Goal: Task Accomplishment & Management: Use online tool/utility

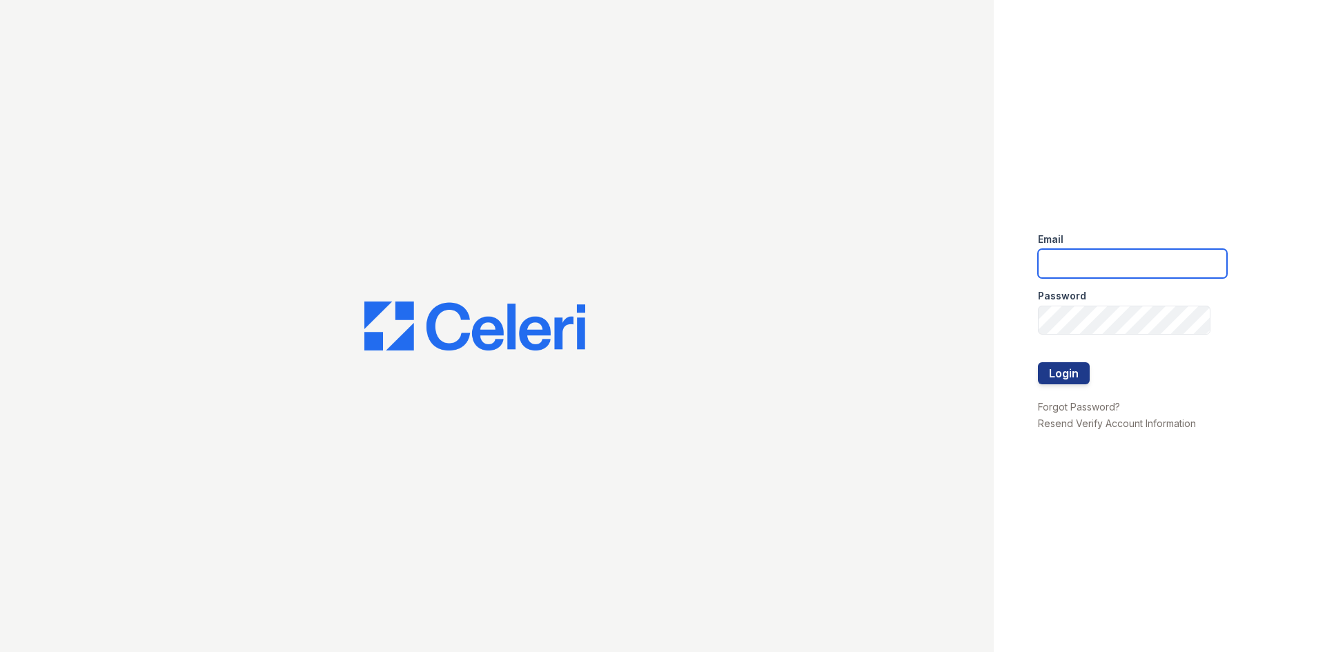
click at [1102, 258] on input "email" at bounding box center [1132, 263] width 189 height 29
type input "888atgrandhopepark@trinity-pm.com"
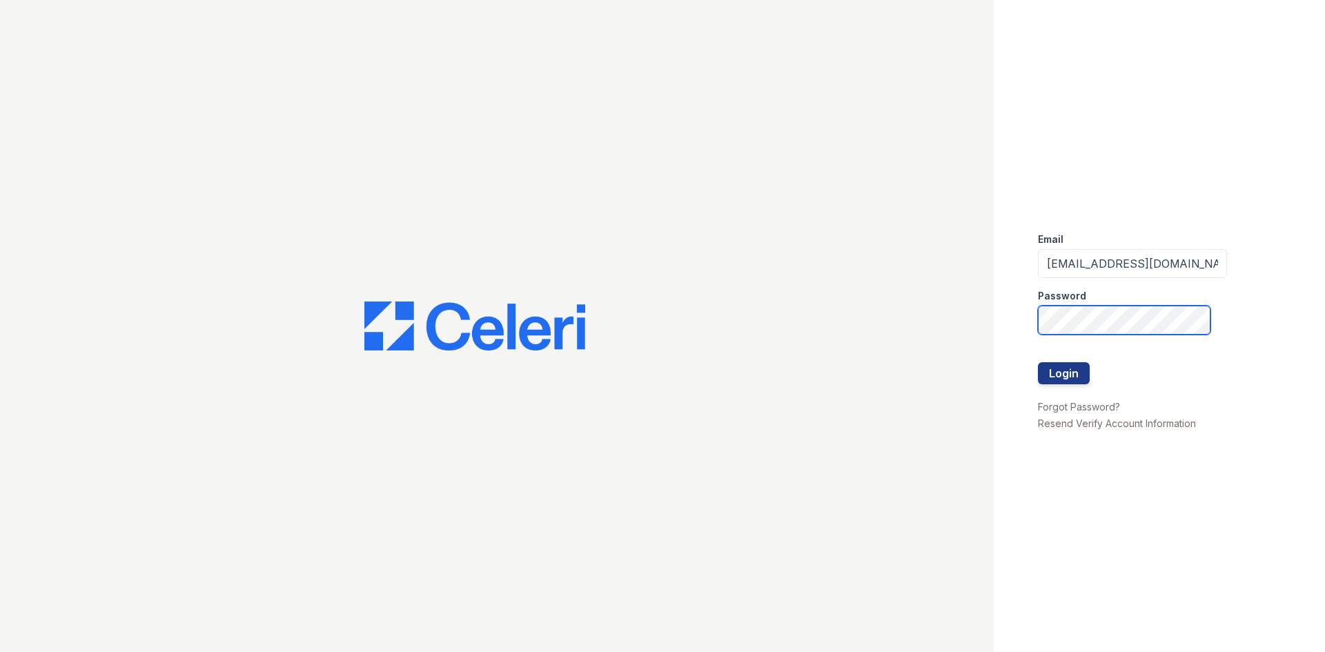
click at [1038, 362] on button "Login" at bounding box center [1064, 373] width 52 height 22
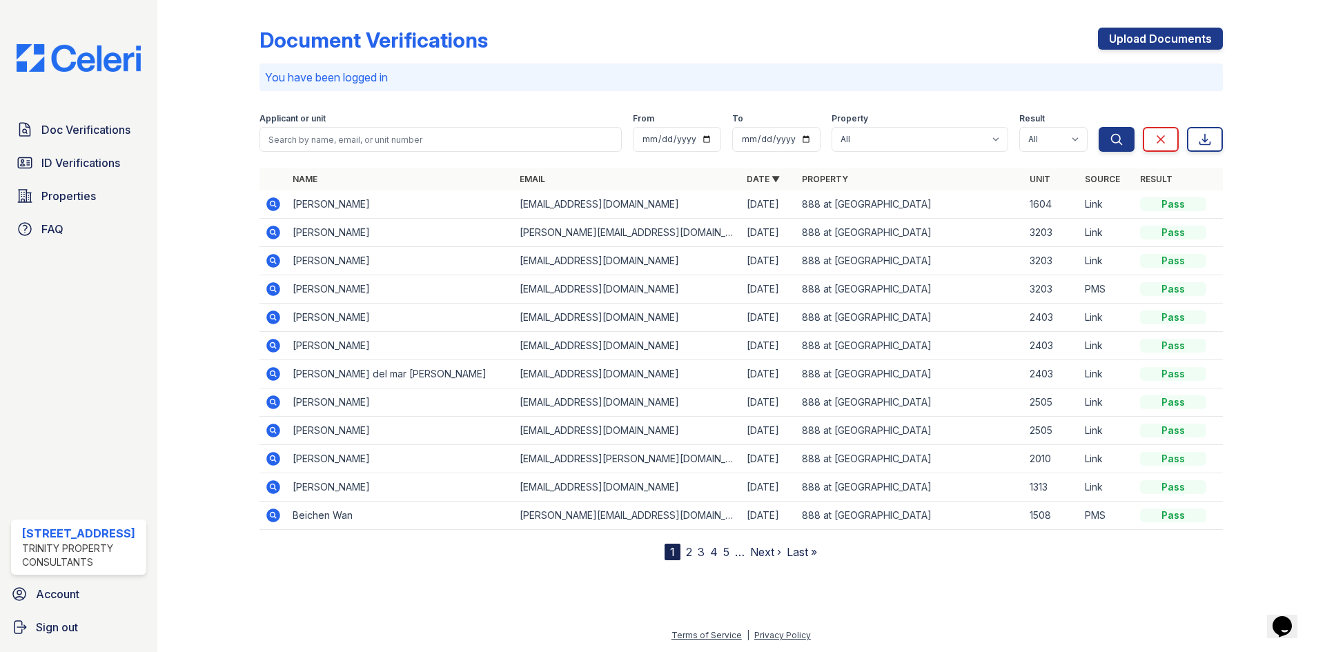
click at [83, 156] on span "ID Verifications" at bounding box center [80, 163] width 79 height 17
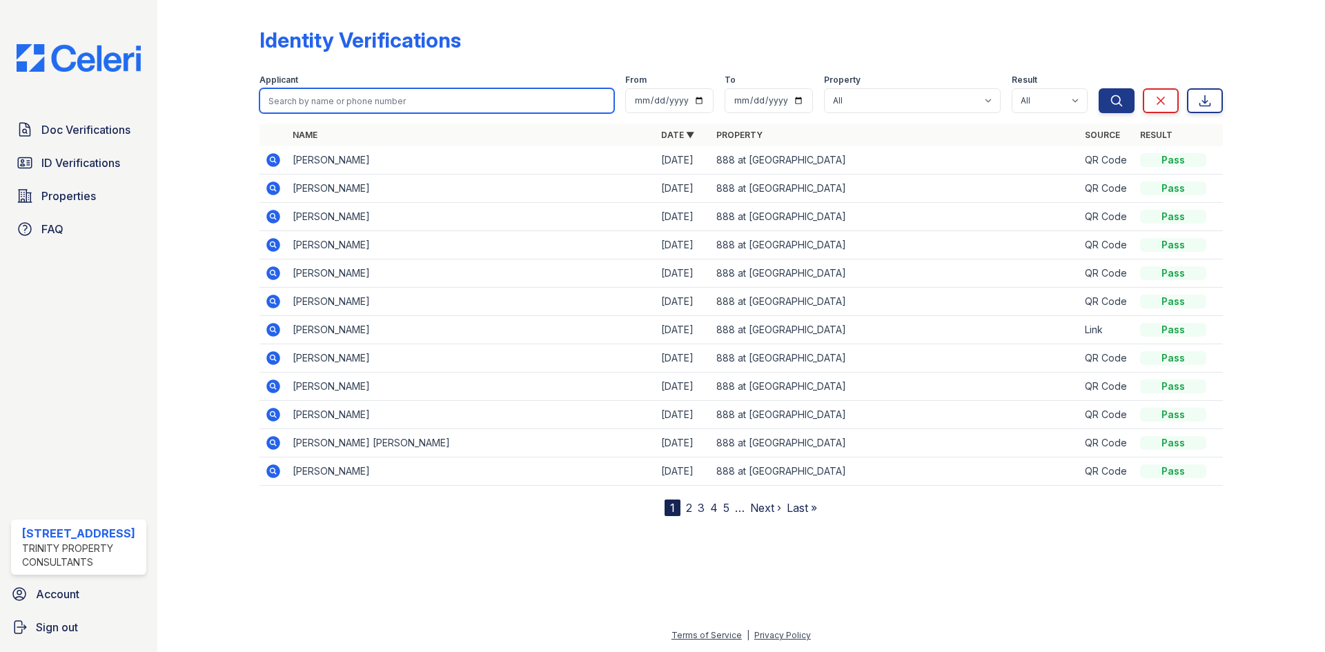
click at [427, 106] on input "search" at bounding box center [436, 100] width 355 height 25
click at [436, 93] on input "search" at bounding box center [436, 100] width 355 height 25
type input "[PERSON_NAME]"
click at [1099, 88] on button "Search" at bounding box center [1117, 100] width 36 height 25
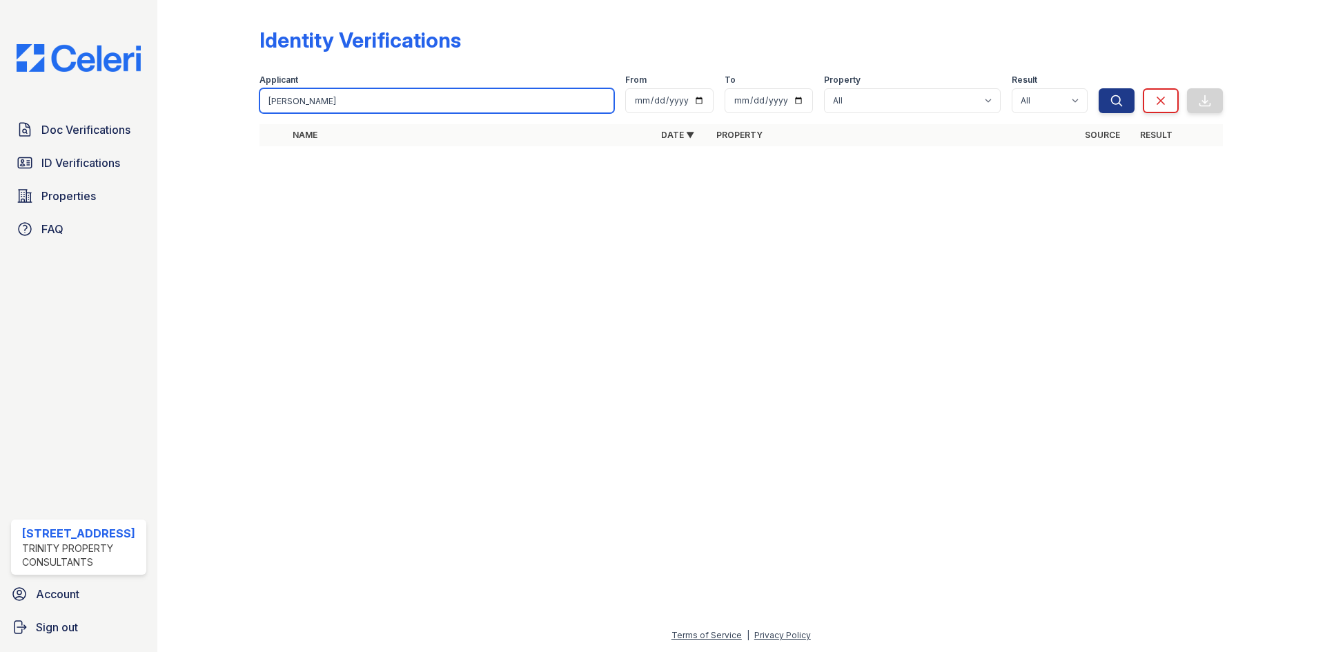
drag, startPoint x: 436, startPoint y: 93, endPoint x: 211, endPoint y: 79, distance: 225.4
click at [211, 79] on div "Identity Verifications Filter Applicant [PERSON_NAME] From To Property All 888 …" at bounding box center [740, 91] width 1123 height 182
type input "c"
click at [349, 101] on input "search" at bounding box center [436, 100] width 355 height 25
type input "[PERSON_NAME]"
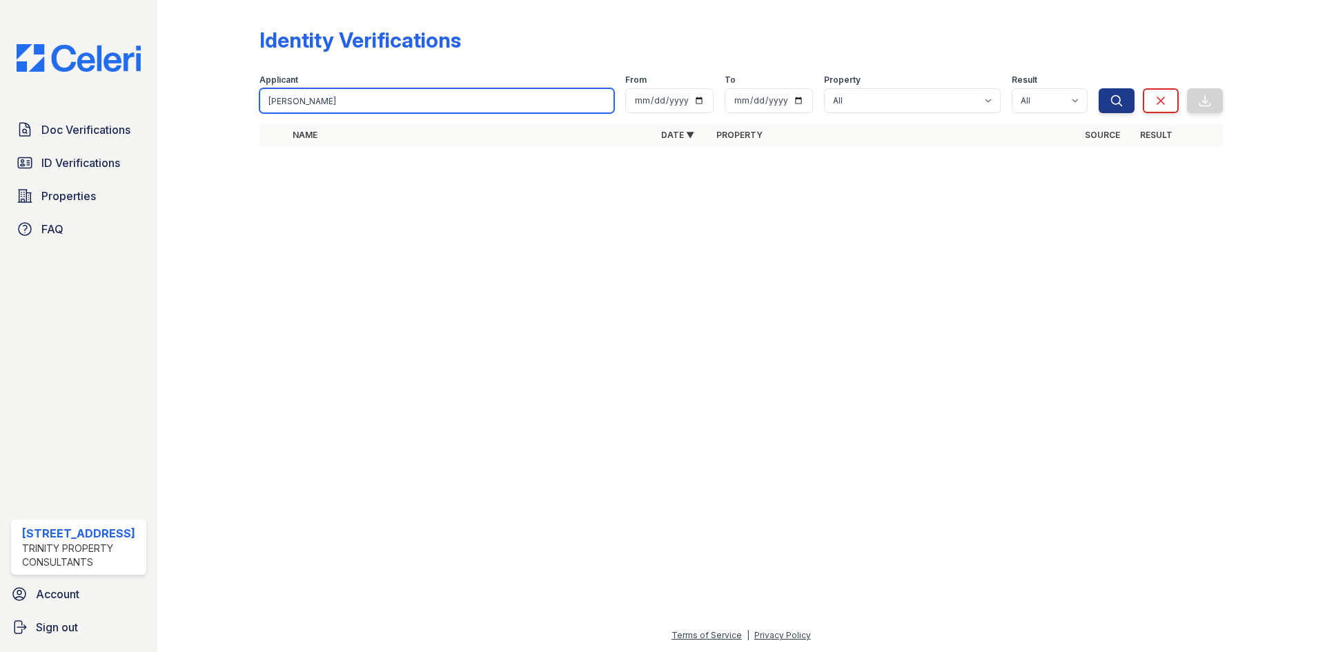
click at [1099, 88] on button "Search" at bounding box center [1117, 100] width 36 height 25
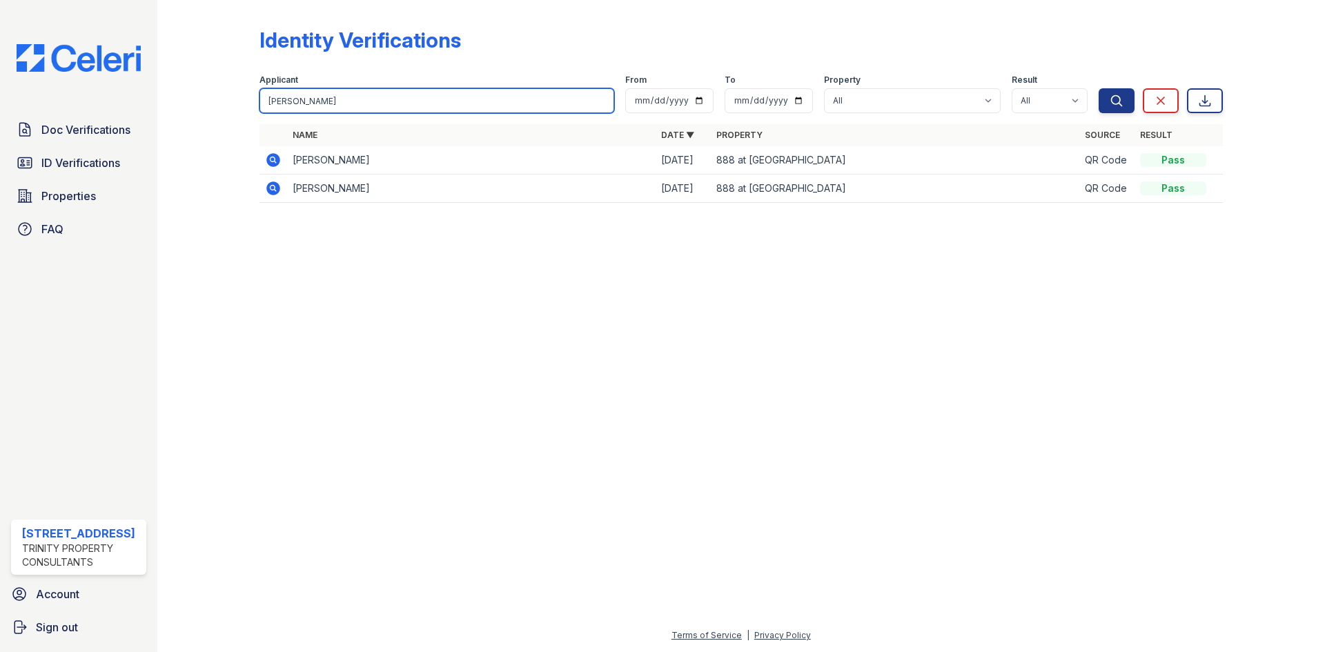
click at [577, 95] on input "[PERSON_NAME]" at bounding box center [436, 100] width 355 height 25
drag, startPoint x: 181, startPoint y: 85, endPoint x: 1, endPoint y: 85, distance: 179.4
click at [0, 85] on div "Doc Verifications ID Verifications Properties FAQ [STREET_ADDRESS] Trinity Prop…" at bounding box center [662, 326] width 1325 height 652
click at [469, 388] on div at bounding box center [740, 433] width 1123 height 388
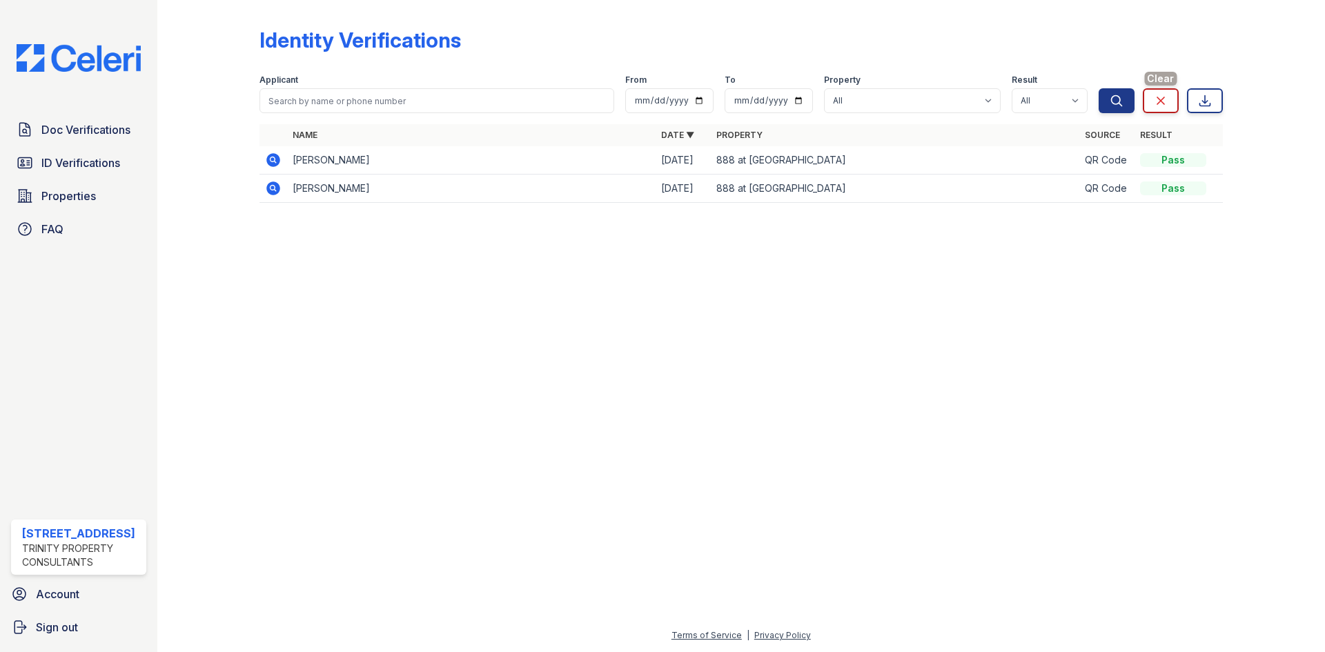
click at [1161, 90] on link "Clear" at bounding box center [1161, 100] width 36 height 25
